Goal: Information Seeking & Learning: Find specific fact

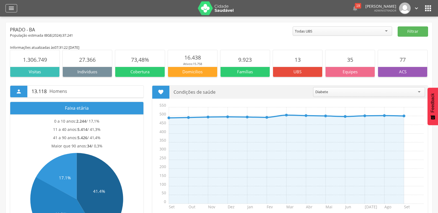
click at [16, 11] on div "" at bounding box center [12, 8] width 12 height 8
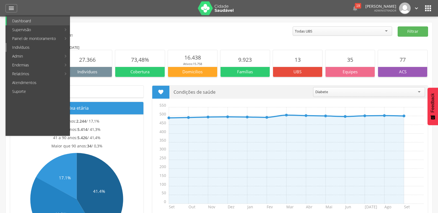
click at [24, 45] on link "Indivíduos" at bounding box center [38, 47] width 63 height 9
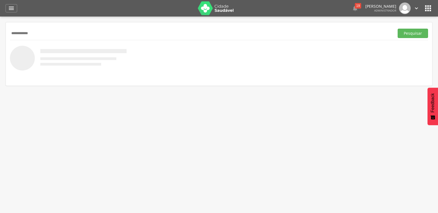
type input "**********"
click at [397, 29] on button "Pesquisar" at bounding box center [412, 33] width 30 height 9
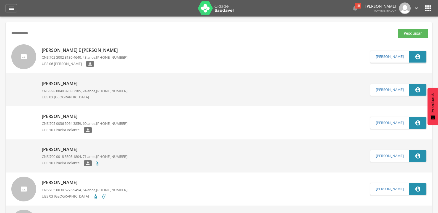
click at [63, 51] on p "[PERSON_NAME] e [PERSON_NAME]" at bounding box center [85, 50] width 86 height 6
type input "**********"
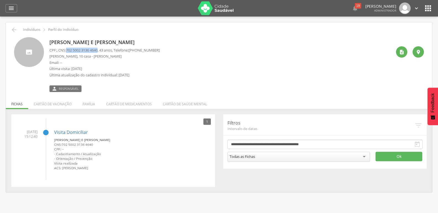
drag, startPoint x: 68, startPoint y: 50, endPoint x: 102, endPoint y: 50, distance: 33.7
click at [102, 50] on p "CPF: , CNS: [PHONE_NUMBER] , 43 anos, Telefone: [PHONE_NUMBER]" at bounding box center [104, 50] width 110 height 5
copy span "702 5002 3136 4640"
click at [96, 51] on span "702 5002 3136 4640" at bounding box center [81, 50] width 31 height 5
drag, startPoint x: 96, startPoint y: 51, endPoint x: 101, endPoint y: 52, distance: 5.8
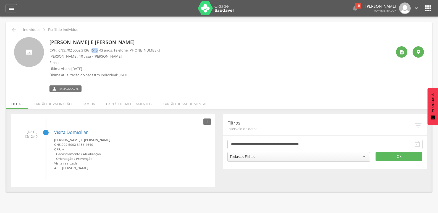
click at [97, 52] on span "702 5002 3136 4640" at bounding box center [81, 50] width 31 height 5
copy span "640"
click at [250, 59] on div "[PERSON_NAME] e [PERSON_NAME] CPF: , CNS: [PHONE_NUMBER] , 43 anos, Telefone: […" at bounding box center [220, 64] width 342 height 55
click at [12, 28] on icon "" at bounding box center [14, 30] width 7 height 7
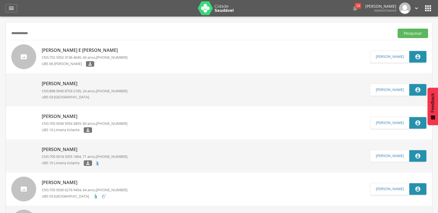
click at [430, 10] on icon "" at bounding box center [427, 8] width 9 height 9
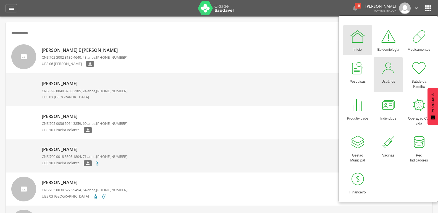
click at [389, 72] on div at bounding box center [388, 68] width 17 height 17
